Goal: Task Accomplishment & Management: Use online tool/utility

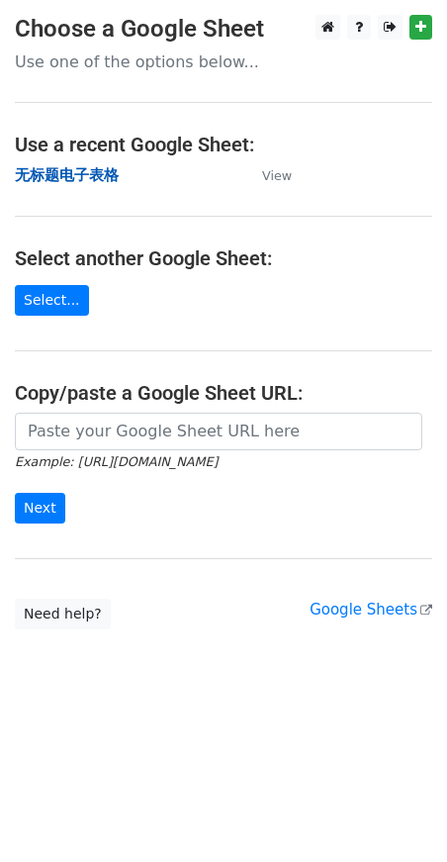
click at [64, 166] on strong "无标题电子表格" at bounding box center [67, 175] width 104 height 18
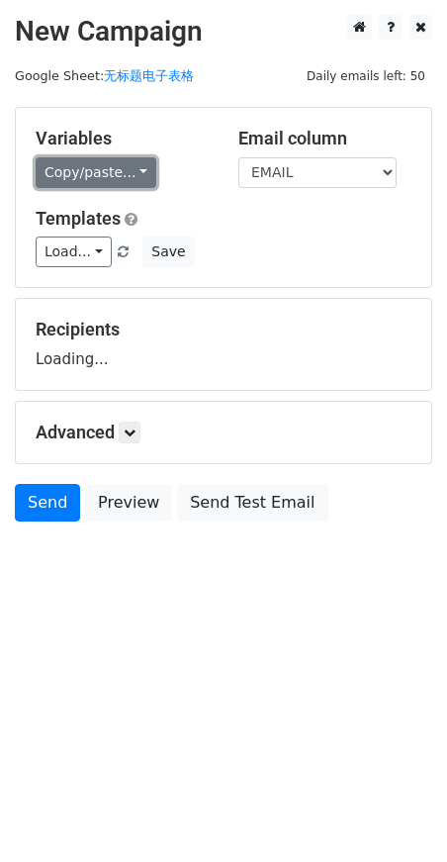
click at [116, 169] on link "Copy/paste..." at bounding box center [96, 172] width 121 height 31
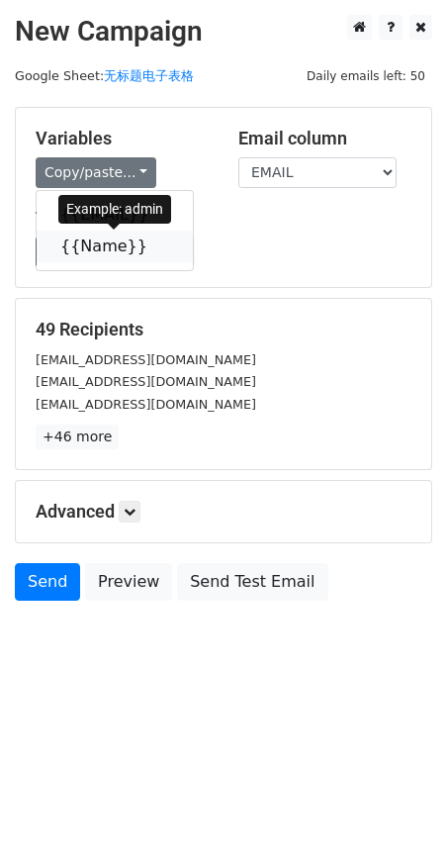
click at [102, 246] on link "{{Name}}" at bounding box center [115, 247] width 156 height 32
